Goal: Transaction & Acquisition: Purchase product/service

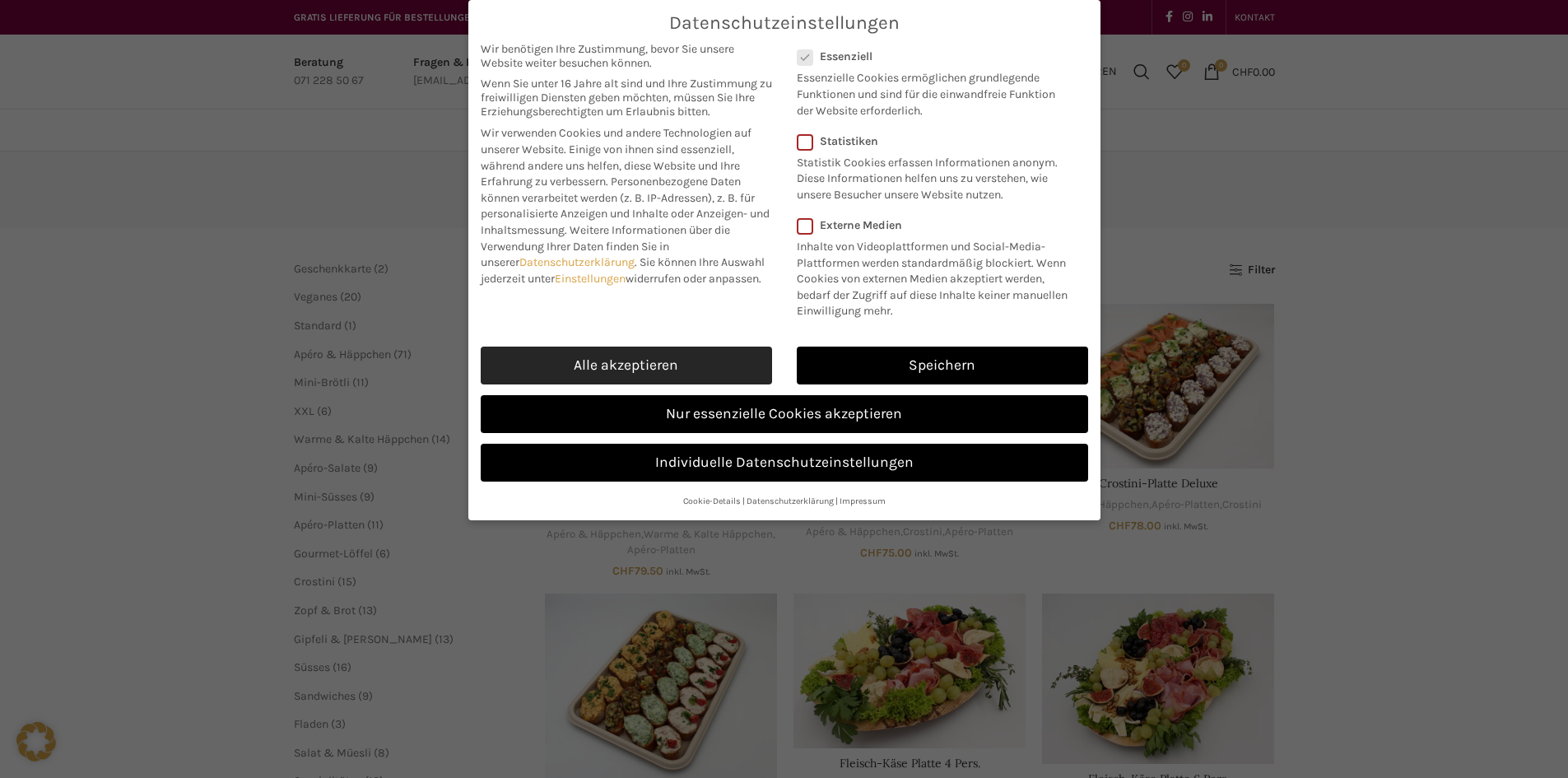
click at [622, 365] on link "Alle akzeptieren" at bounding box center [627, 366] width 291 height 38
checkbox input "true"
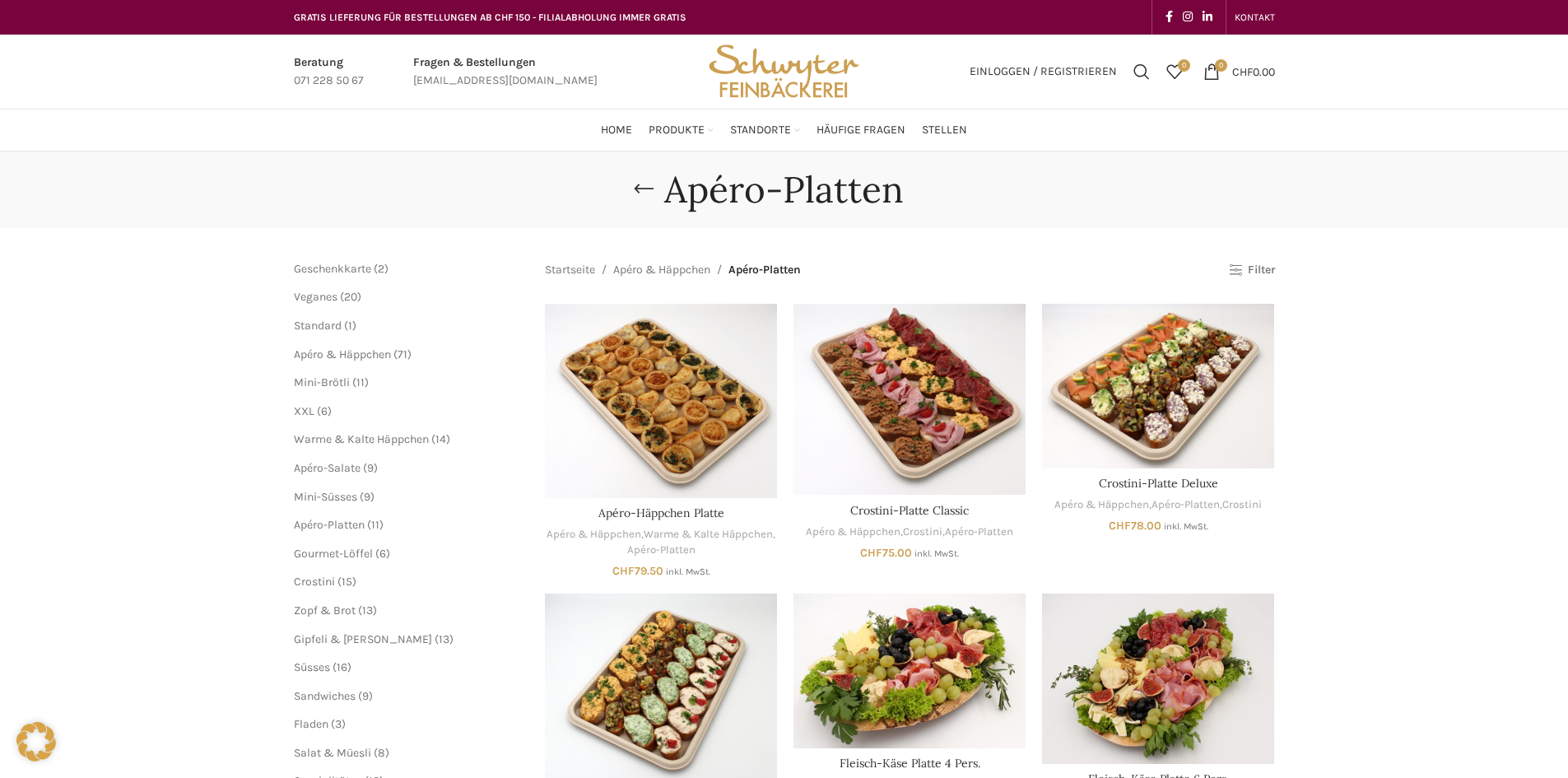
click at [1255, 276] on link "Filter" at bounding box center [1251, 270] width 45 height 14
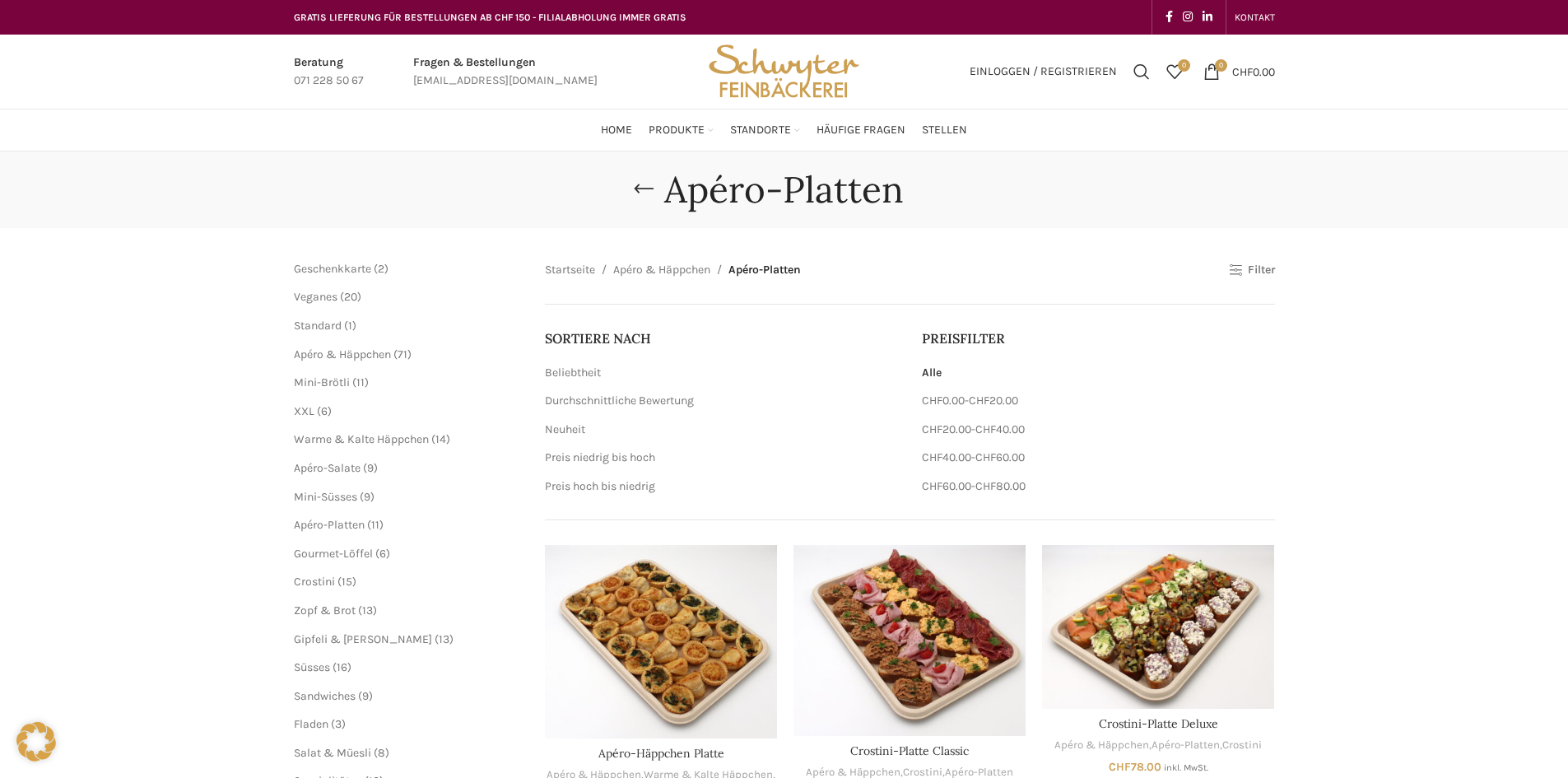
click at [1255, 276] on link "Filter" at bounding box center [1251, 270] width 45 height 14
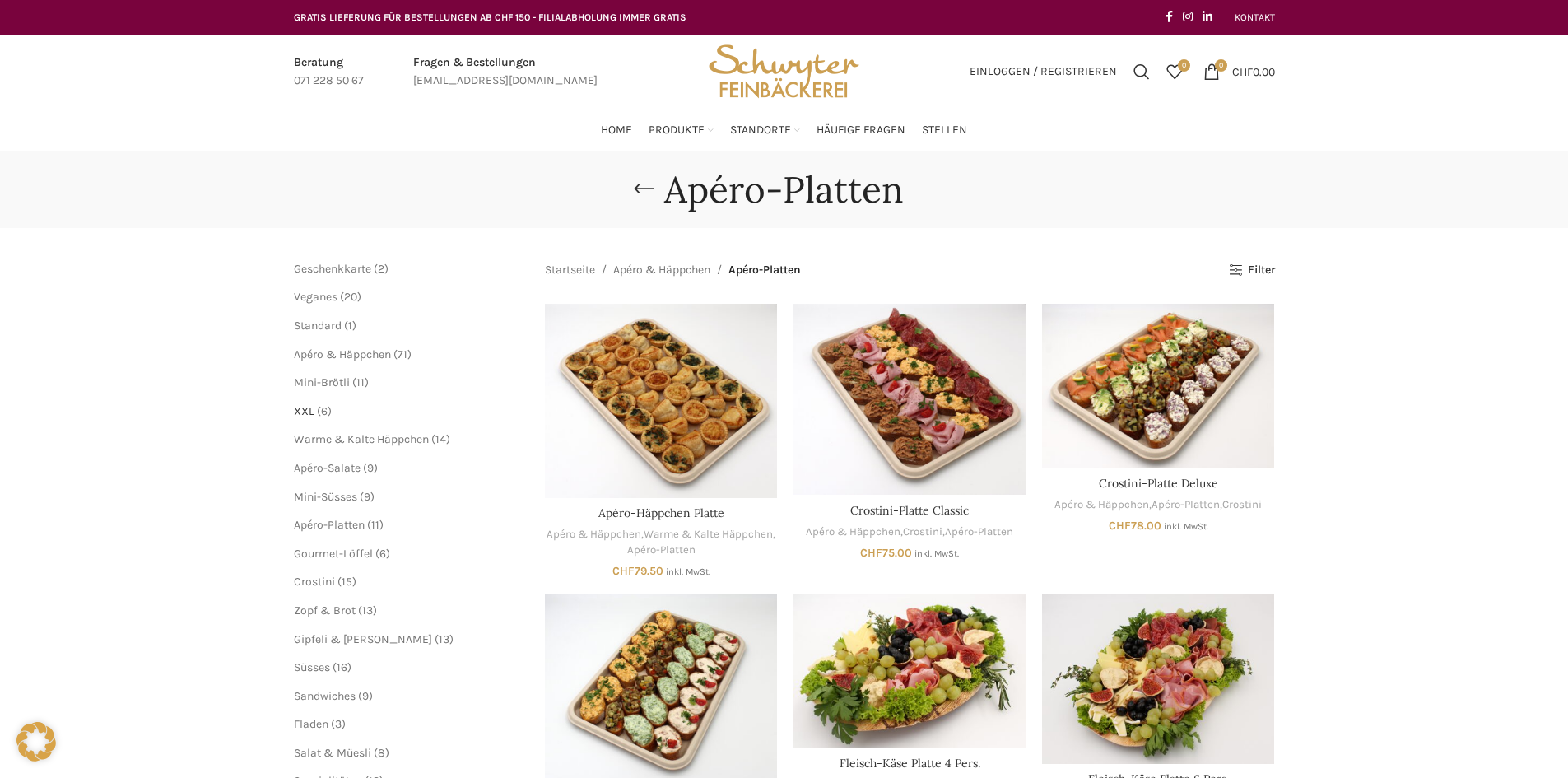
click at [310, 409] on span "XXL" at bounding box center [304, 411] width 21 height 14
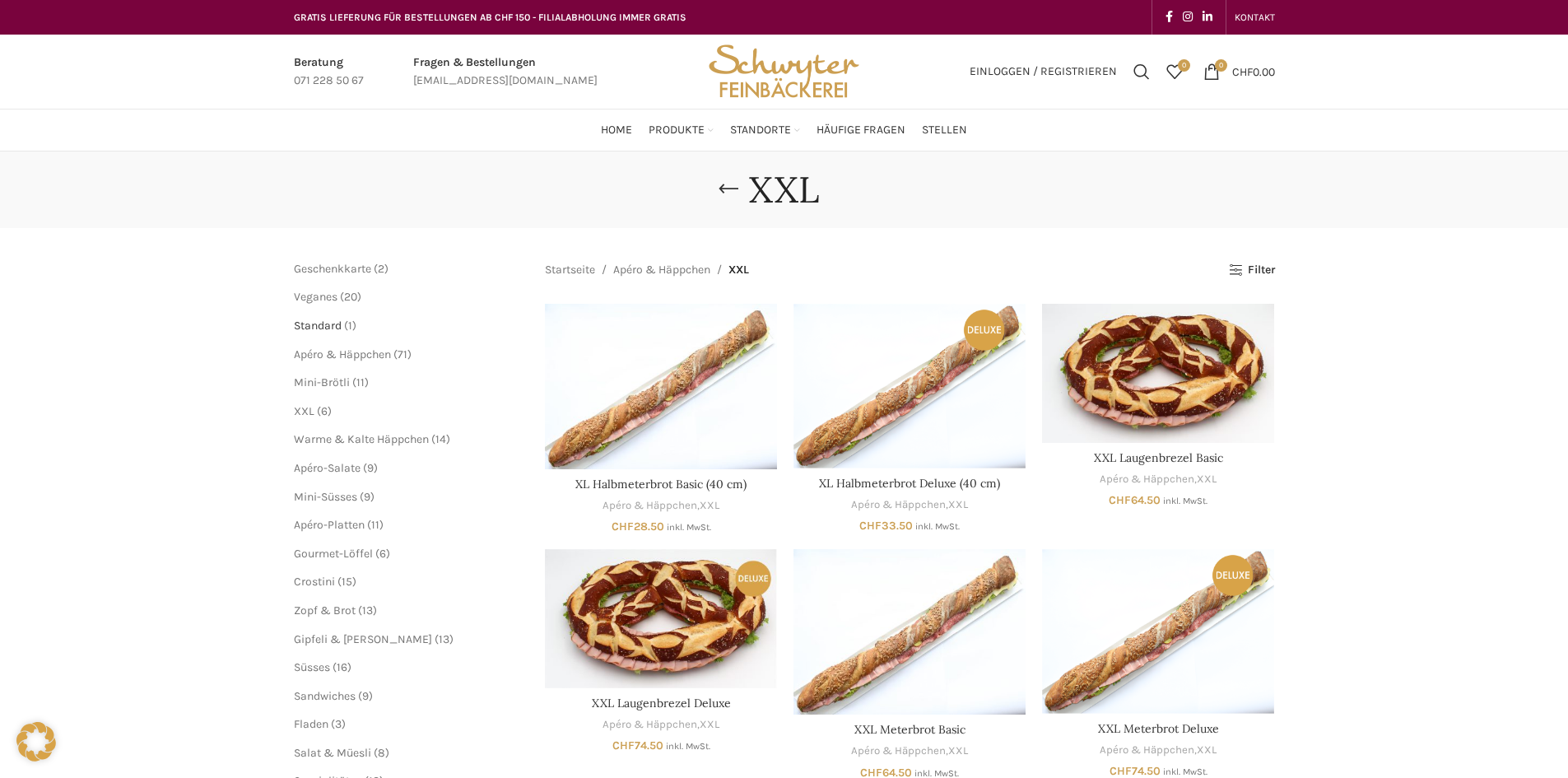
click at [329, 327] on span "Standard" at bounding box center [318, 325] width 48 height 14
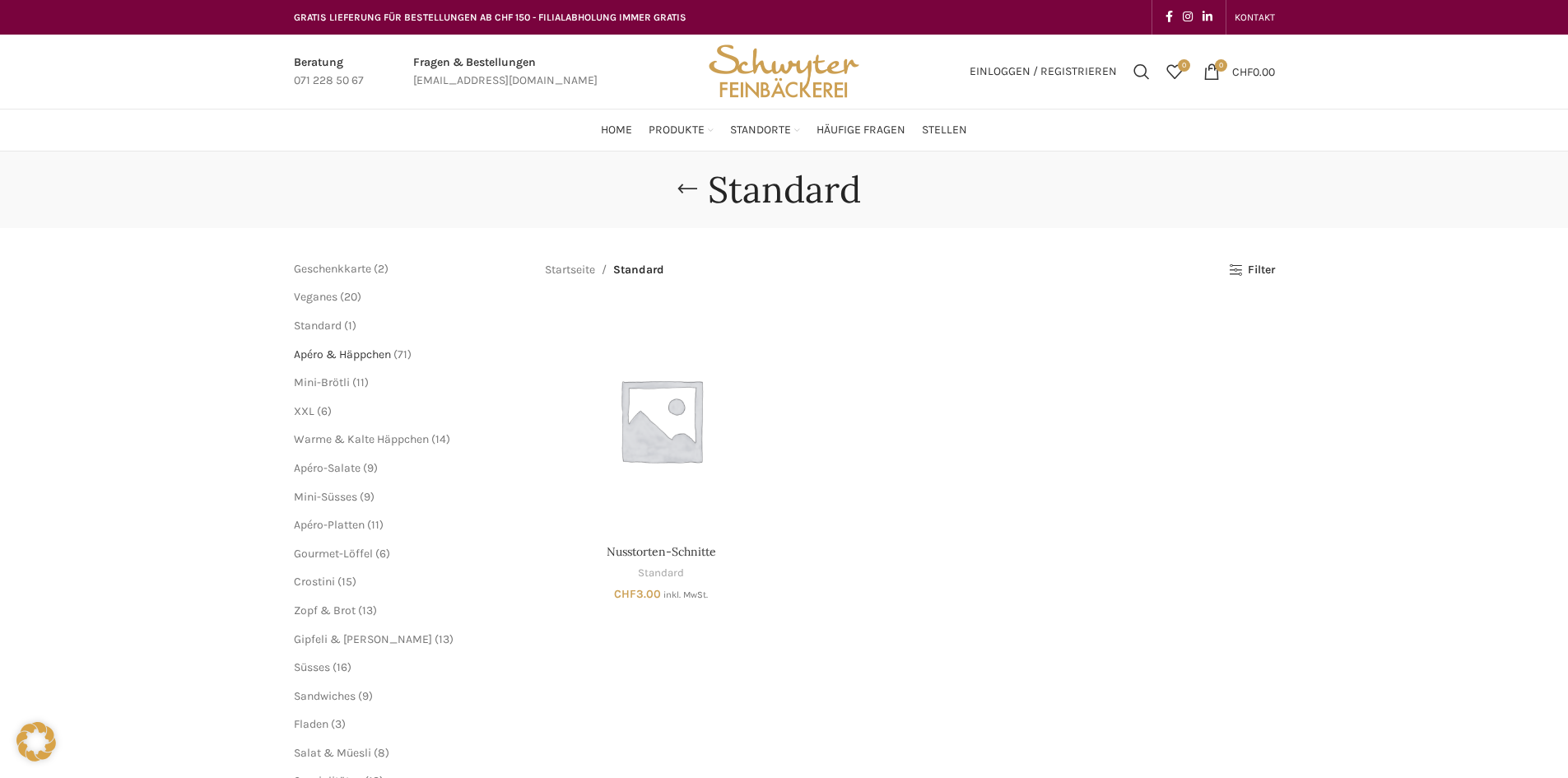
click at [309, 350] on span "Apéro & Häppchen" at bounding box center [342, 354] width 97 height 14
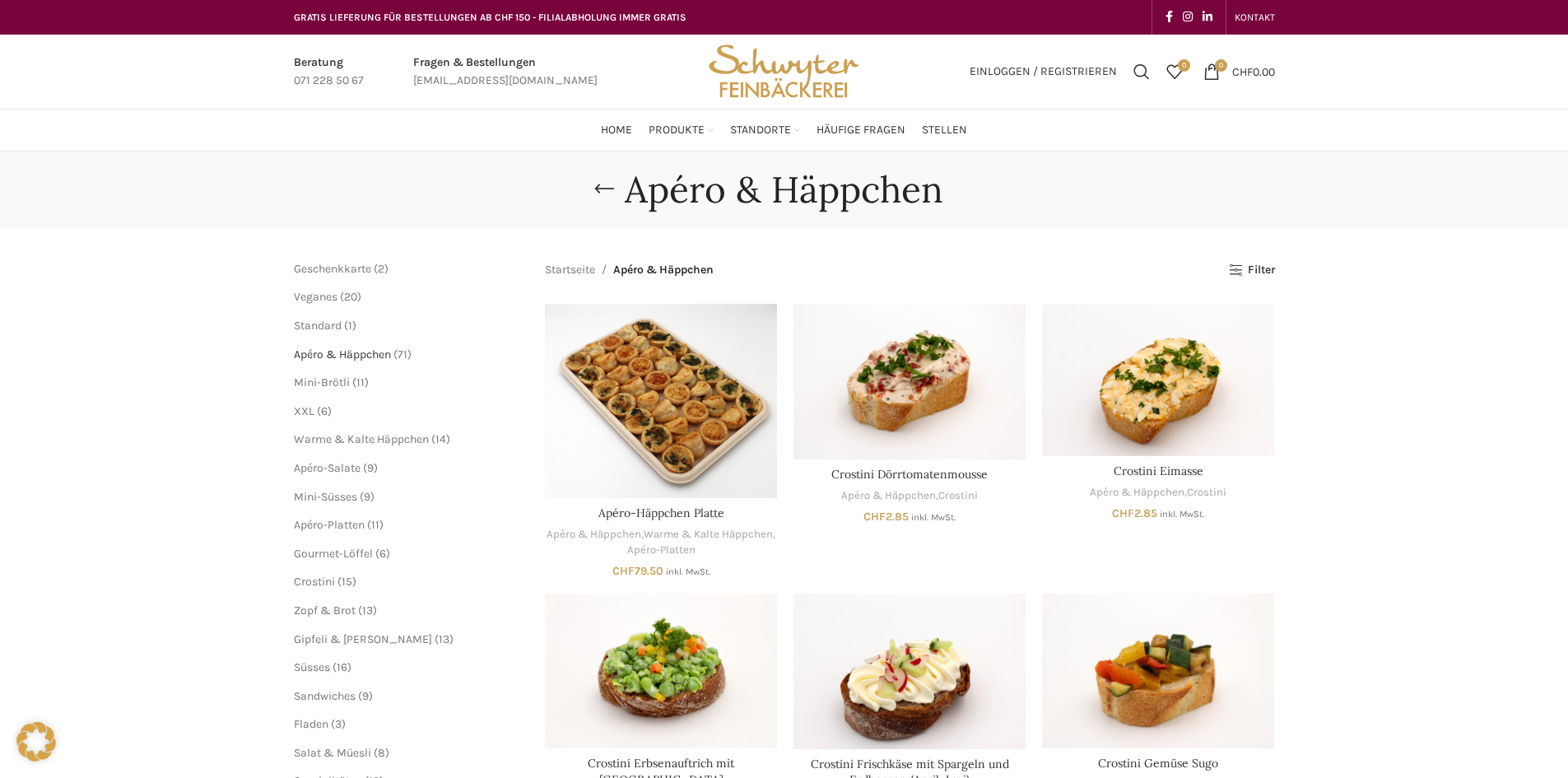
click at [364, 356] on span "Apéro & Häppchen" at bounding box center [342, 354] width 97 height 14
click at [349, 525] on span "Apéro-Platten" at bounding box center [329, 524] width 70 height 14
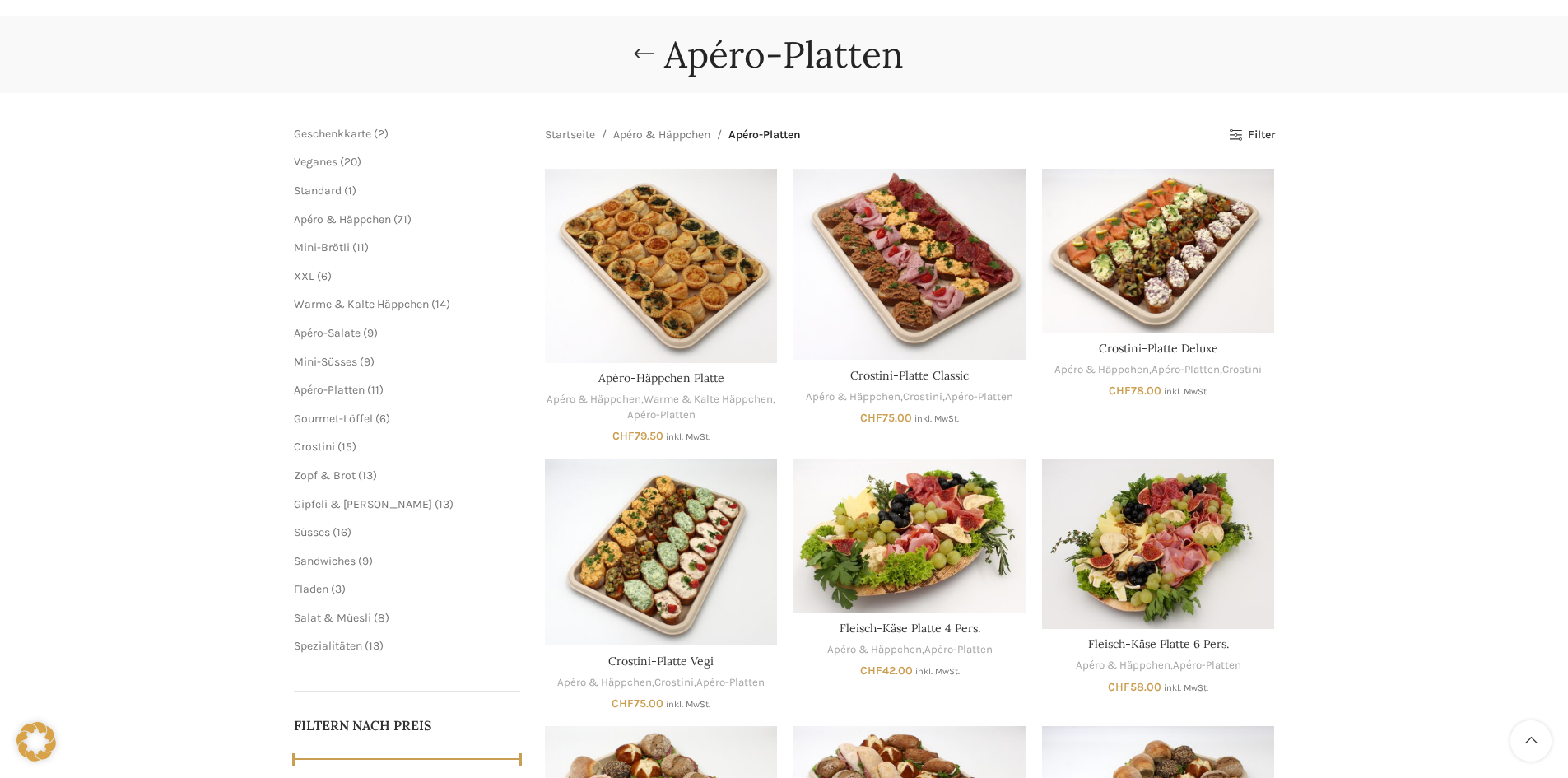
scroll to position [164, 0]
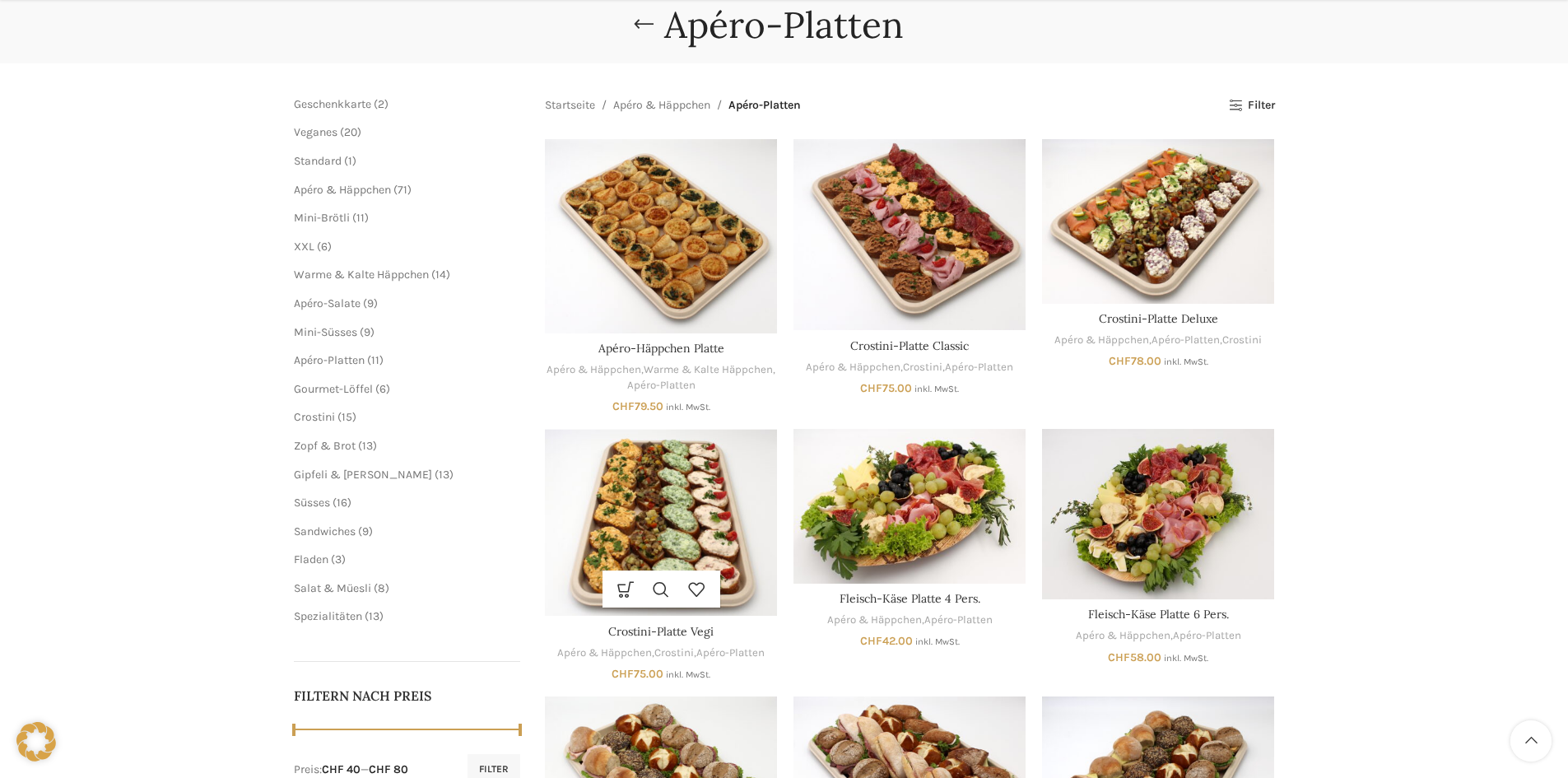
click at [713, 552] on img "Crostini-Platte Vegi" at bounding box center [660, 522] width 232 height 188
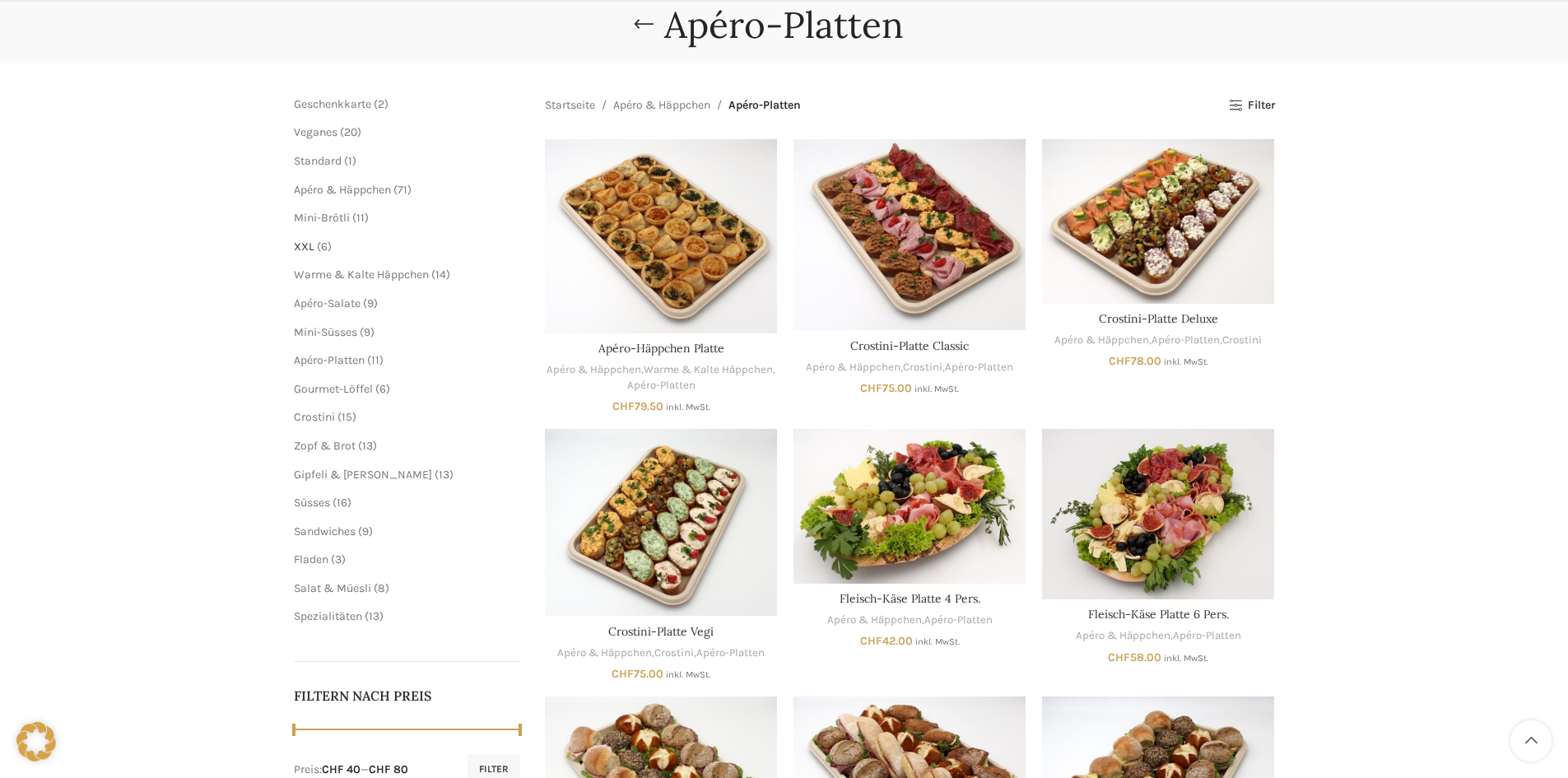
click at [304, 249] on span "XXL" at bounding box center [304, 246] width 21 height 14
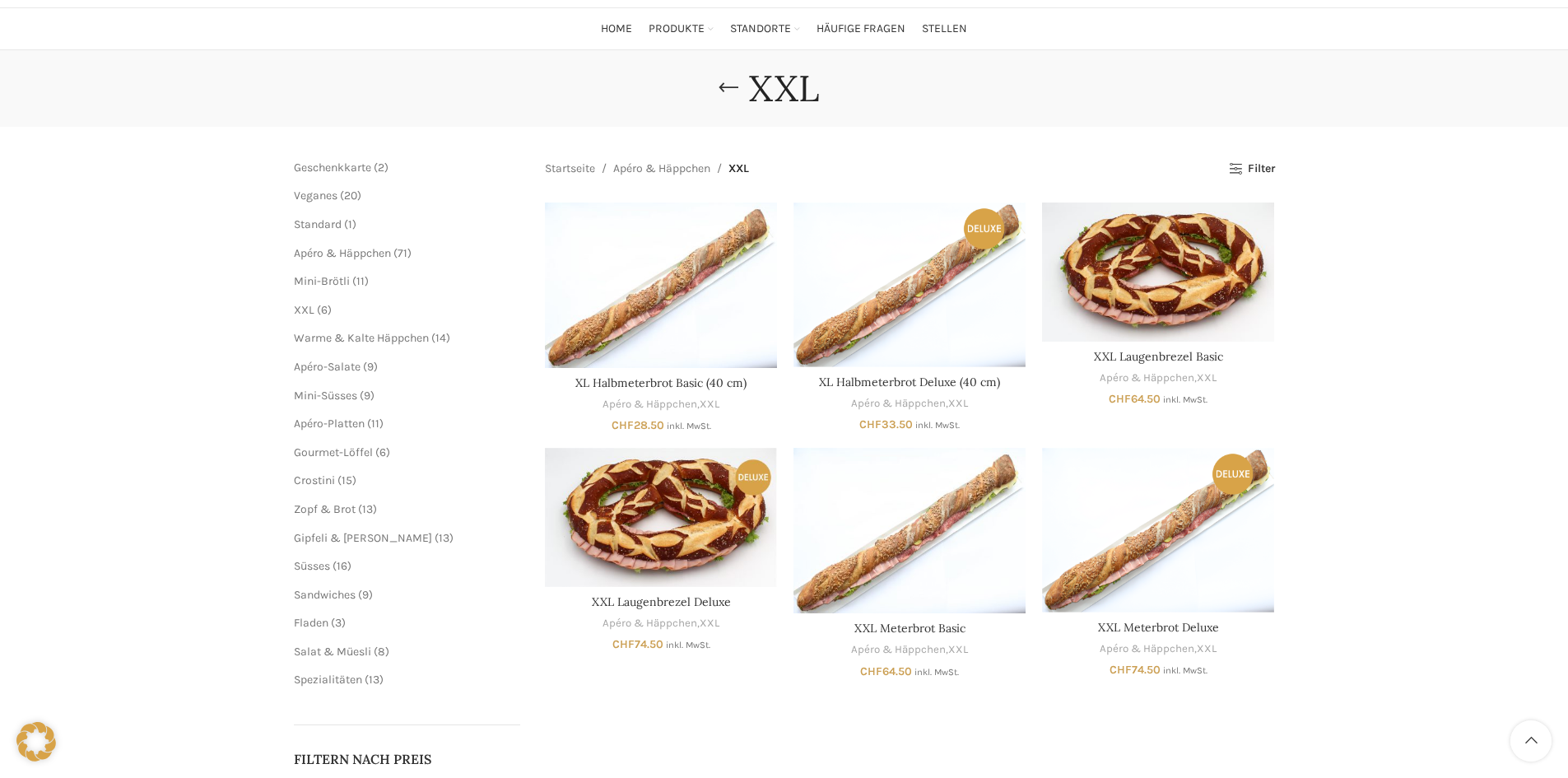
scroll to position [83, 0]
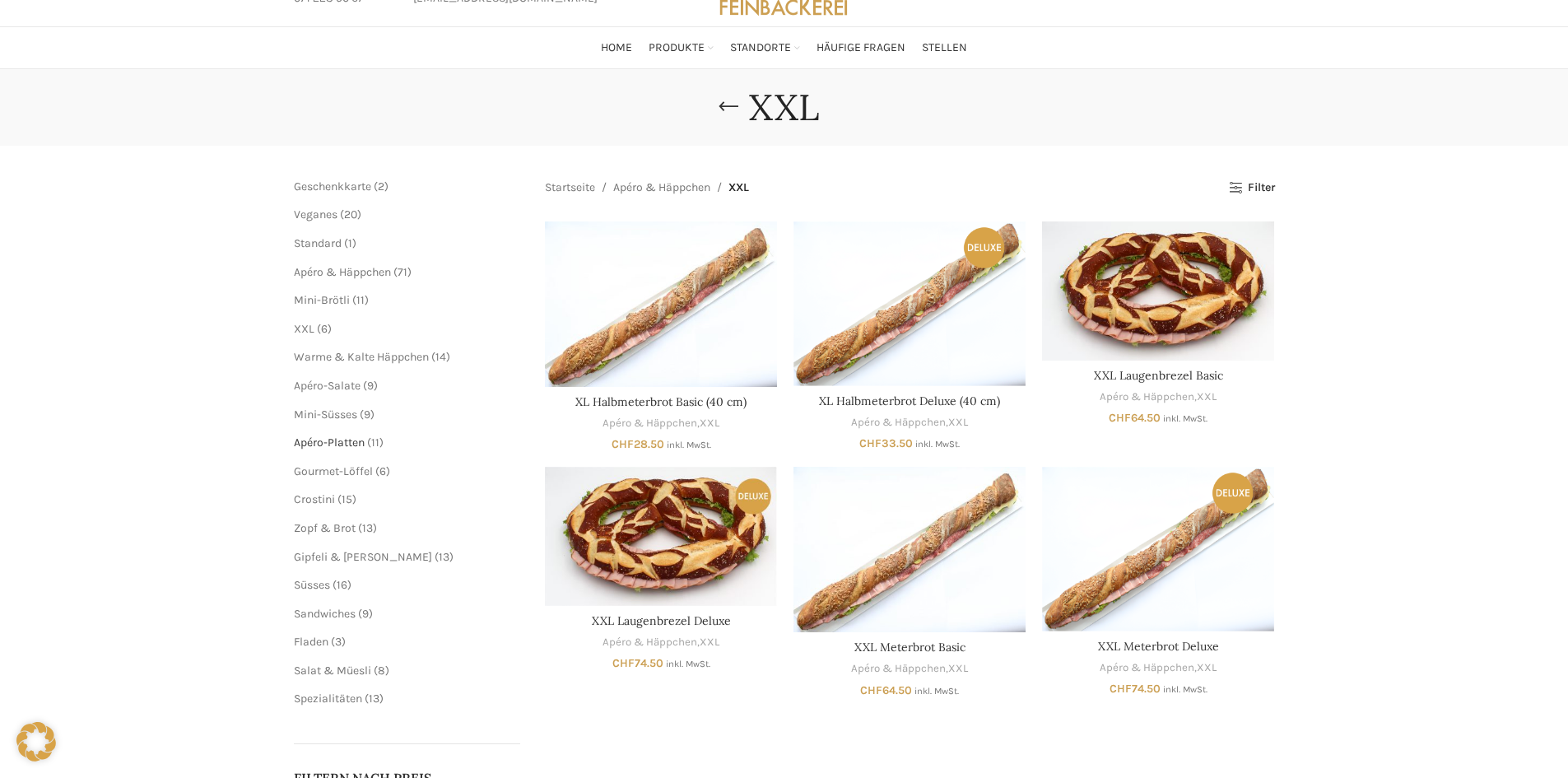
click at [333, 443] on span "Apéro-Platten" at bounding box center [329, 442] width 70 height 14
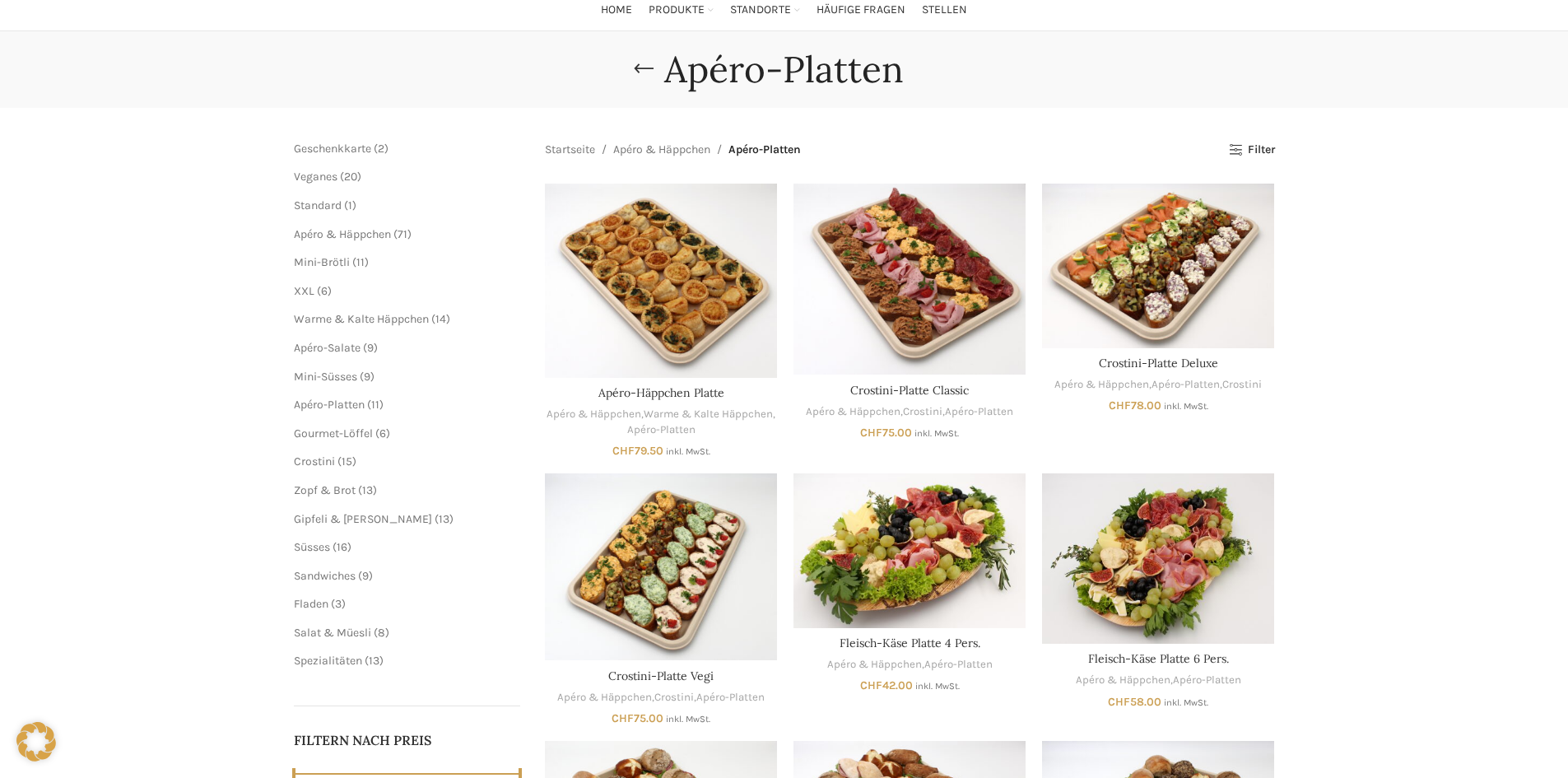
scroll to position [329, 0]
